Goal: Navigation & Orientation: Find specific page/section

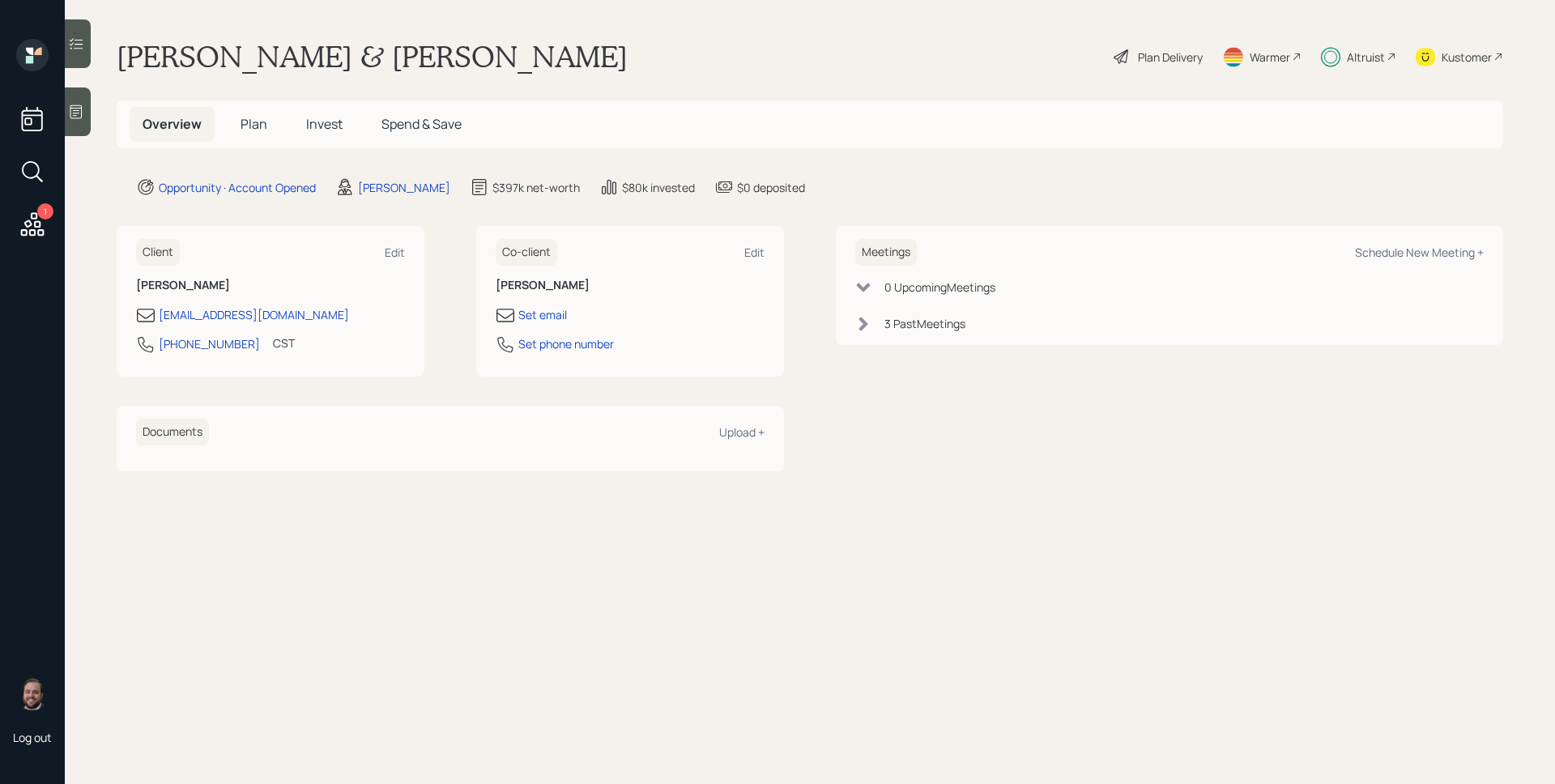
click at [1360, 70] on div "Altruist" at bounding box center [1359, 57] width 75 height 36
